Goal: Task Accomplishment & Management: Manage account settings

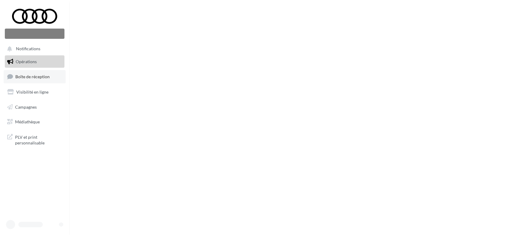
click at [25, 79] on span "Boîte de réception" at bounding box center [32, 76] width 34 height 5
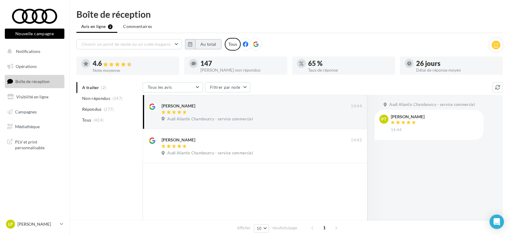
click at [207, 43] on button "Au total" at bounding box center [208, 44] width 26 height 10
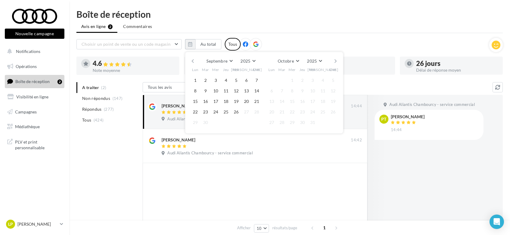
click at [191, 60] on button "button" at bounding box center [192, 61] width 5 height 8
click at [205, 79] on button "1" at bounding box center [205, 80] width 9 height 9
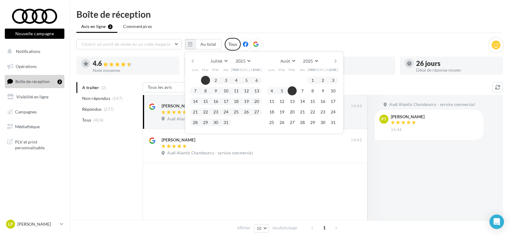
click at [335, 60] on button "button" at bounding box center [335, 61] width 5 height 8
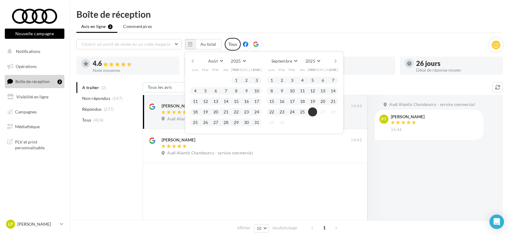
click at [312, 112] on button "26" at bounding box center [312, 111] width 9 height 9
